Goal: Task Accomplishment & Management: Complete application form

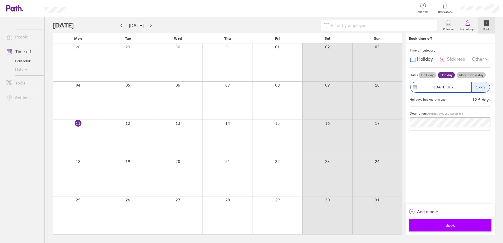
click at [466, 225] on span "Book" at bounding box center [449, 225] width 75 height 5
